Goal: Book appointment/travel/reservation

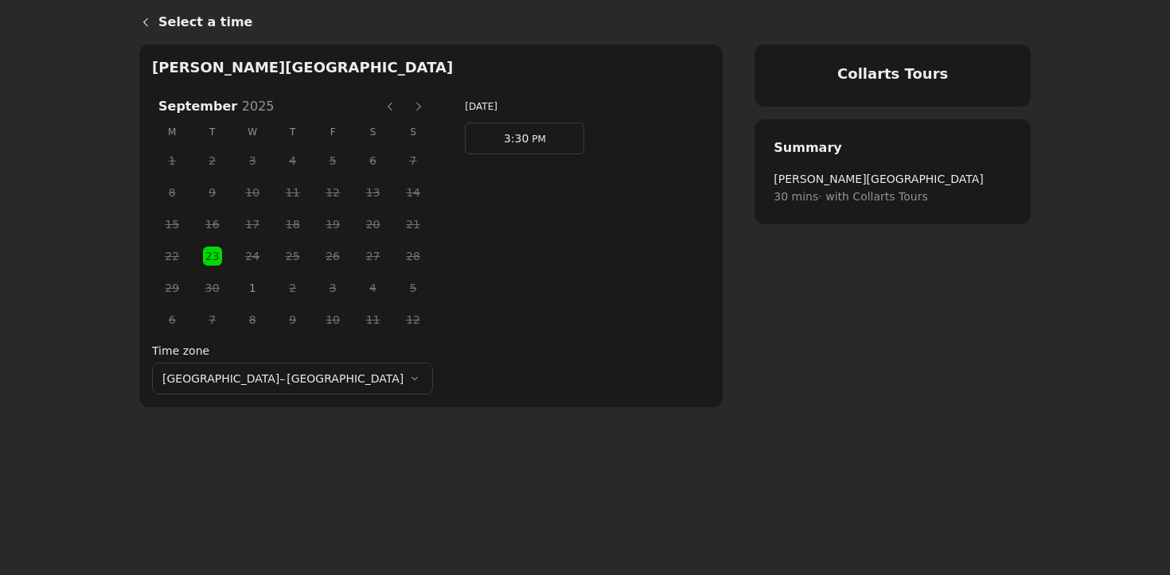
click at [240, 294] on span "1" at bounding box center [252, 288] width 24 height 24
click at [465, 138] on link "3:30 PM" at bounding box center [524, 139] width 119 height 32
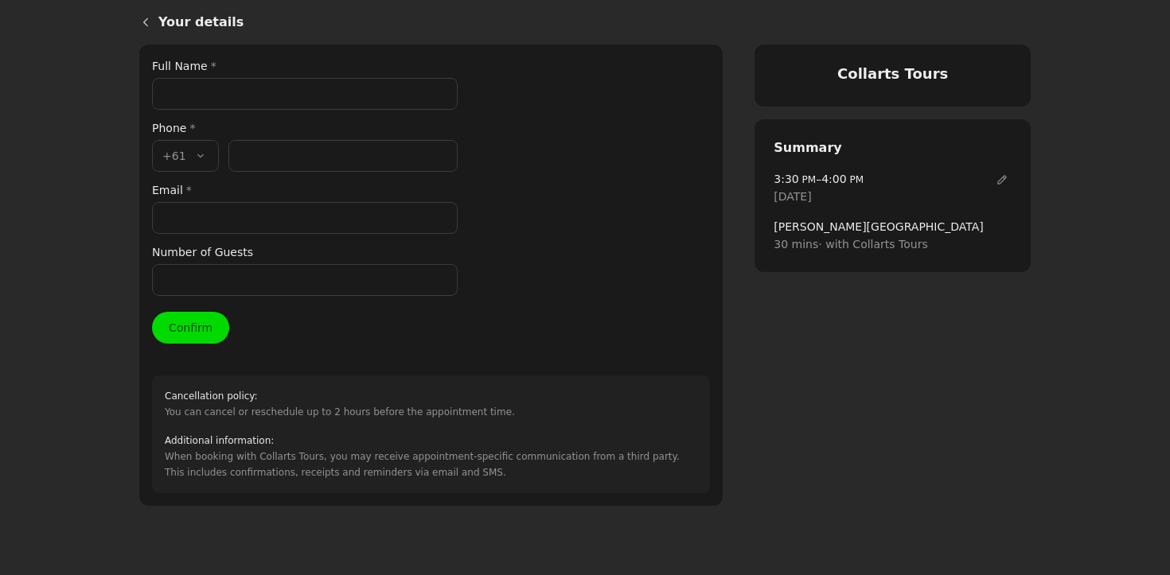
click at [217, 92] on input "Full Name *" at bounding box center [305, 94] width 306 height 32
type input "[PERSON_NAME]"
click at [249, 150] on input "Phone number *" at bounding box center [342, 156] width 229 height 32
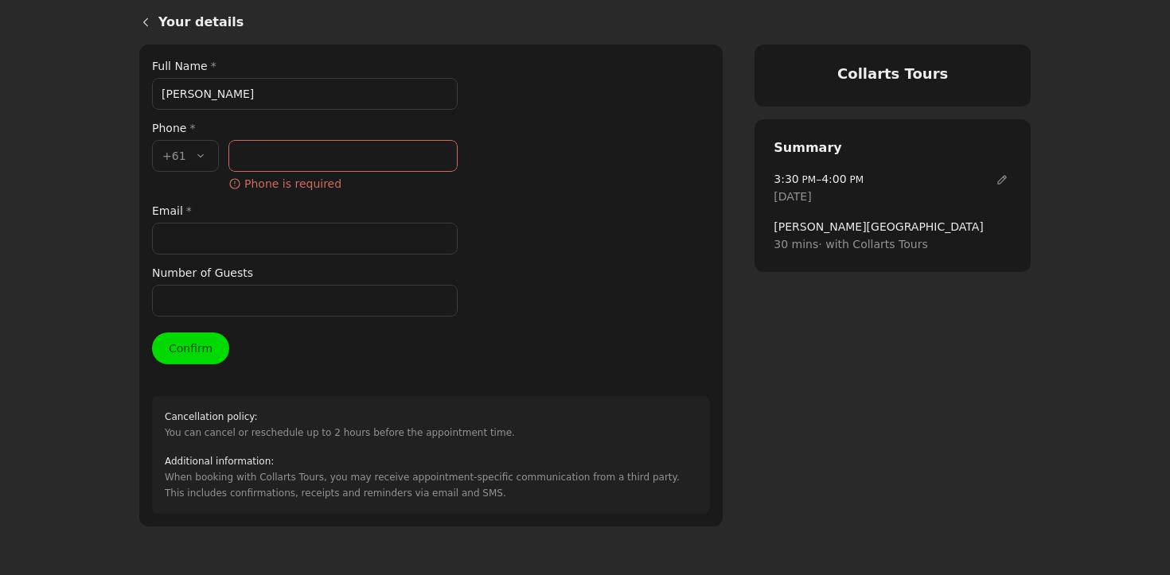
paste input "400 914 165"
type input "400 914 165"
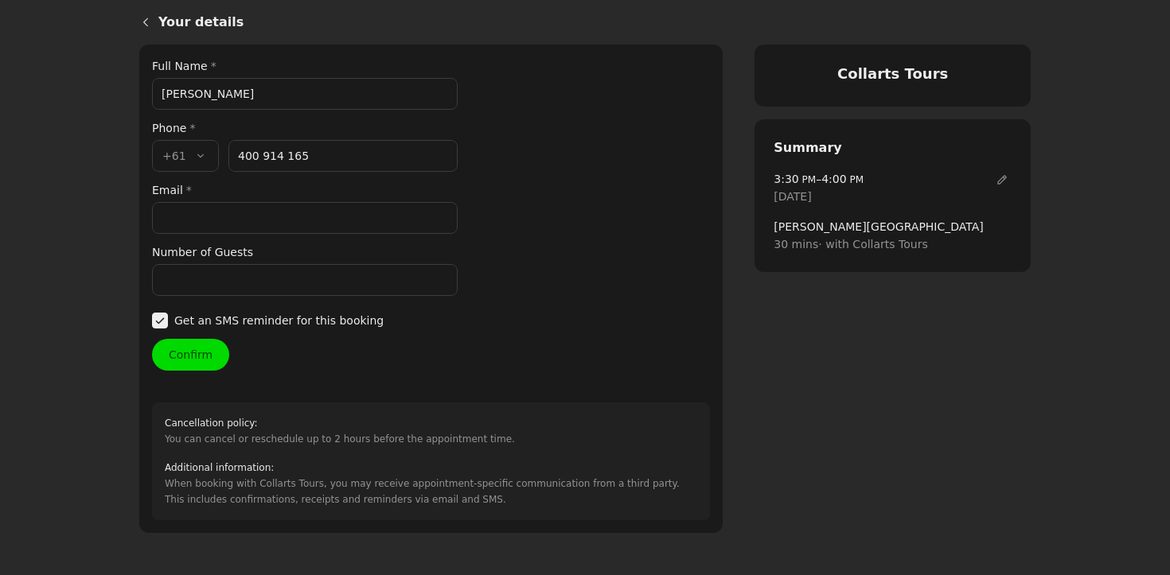
click at [212, 222] on input "Email *" at bounding box center [305, 218] width 306 height 32
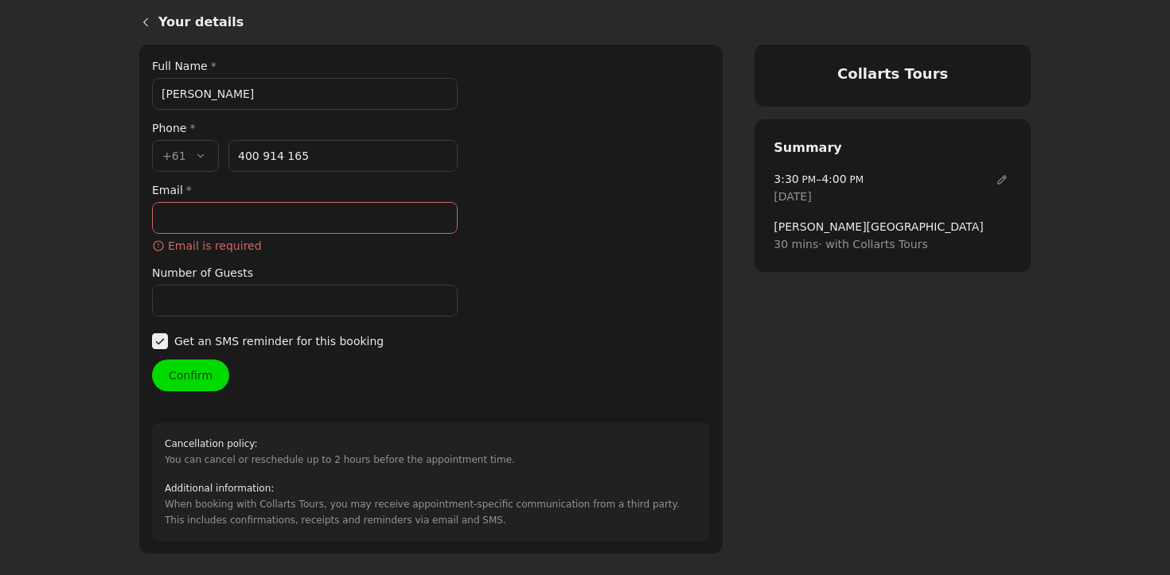
paste input "pettitm1@outlook.com"
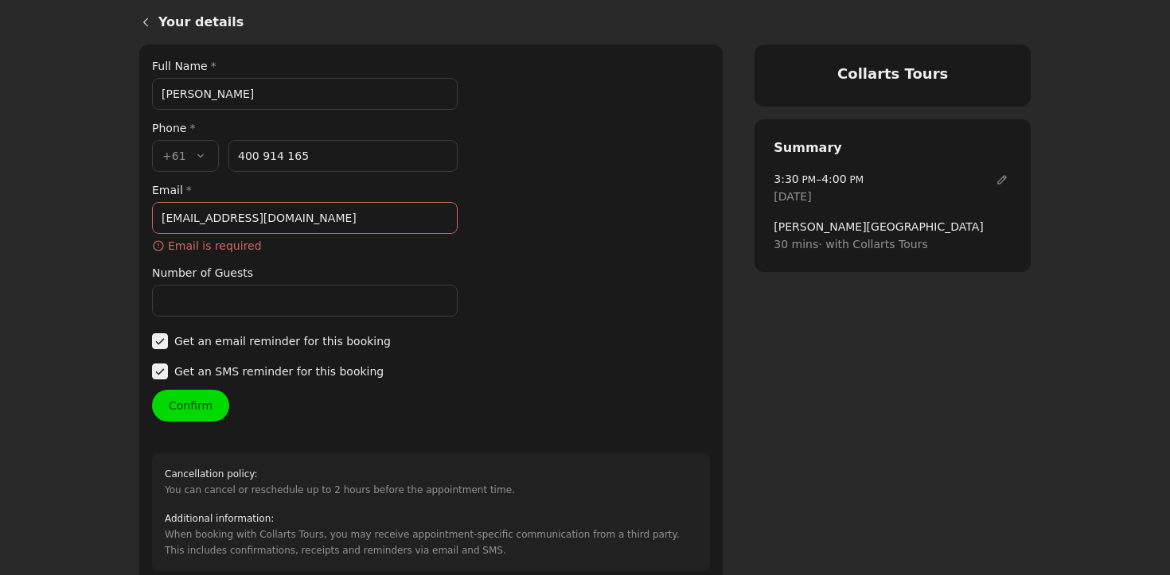
type input "pettitm1@outlook.com"
click at [181, 298] on div "Your details Full Name * Mia Pettit Phone * Country code * , +61 +61 Phone numb…" at bounding box center [431, 314] width 558 height 514
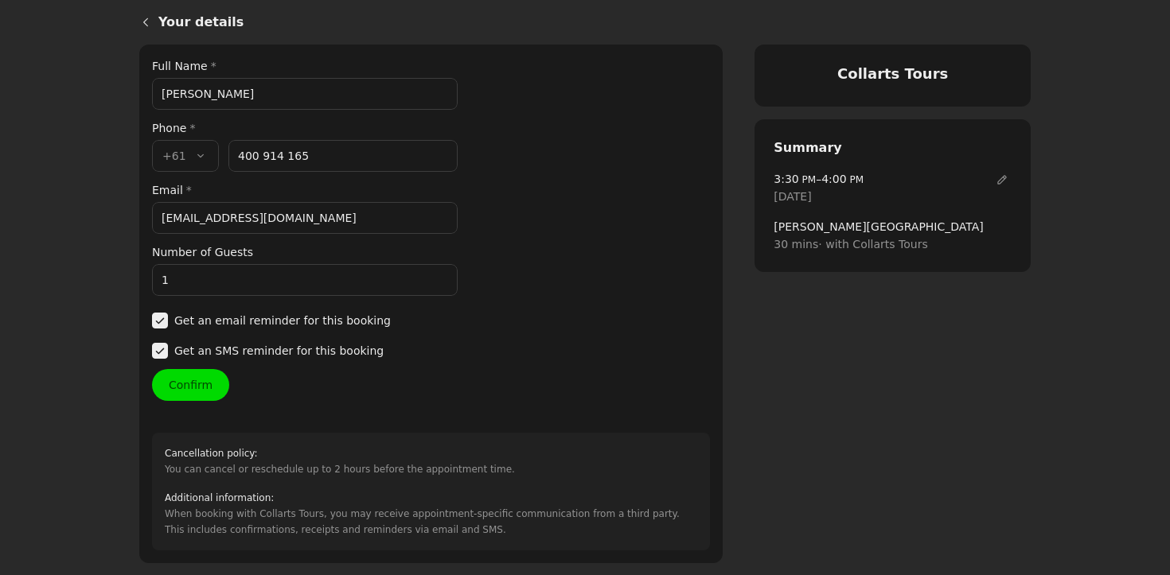
type input "1"
click at [197, 391] on button "Confirm" at bounding box center [190, 385] width 77 height 32
